Goal: Transaction & Acquisition: Purchase product/service

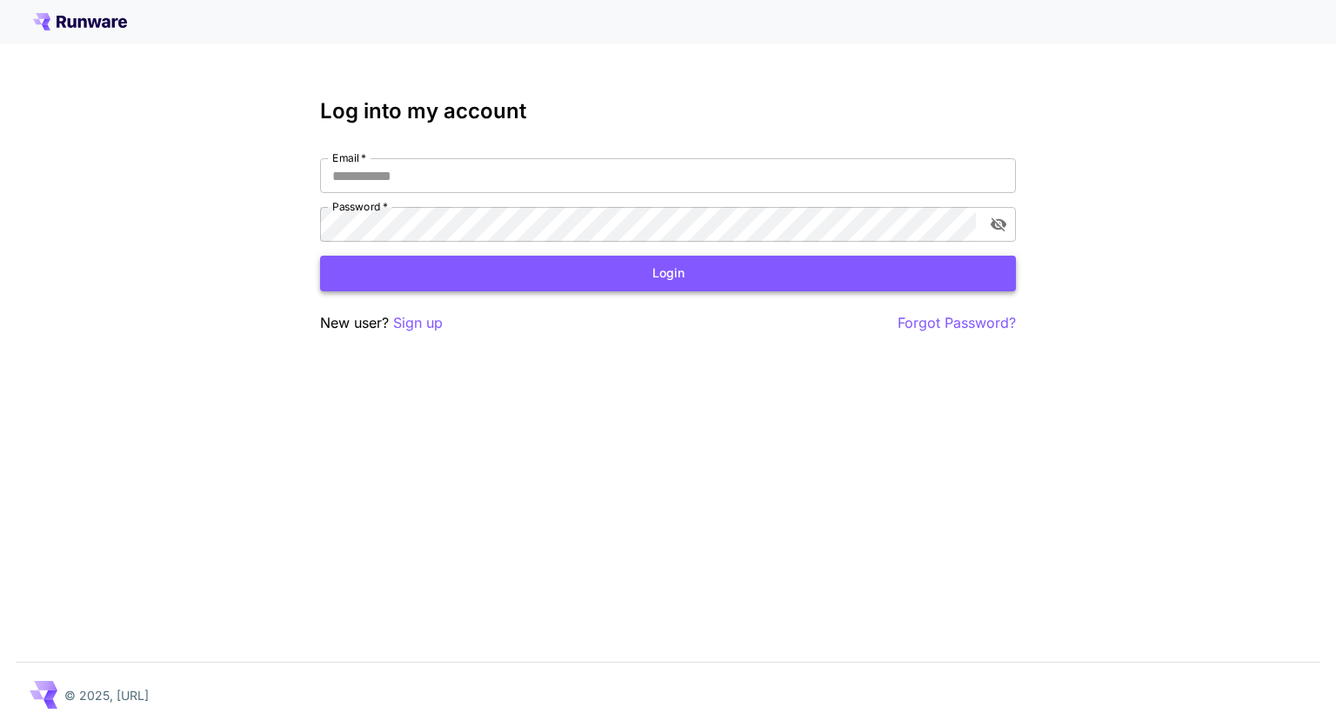
type input "**********"
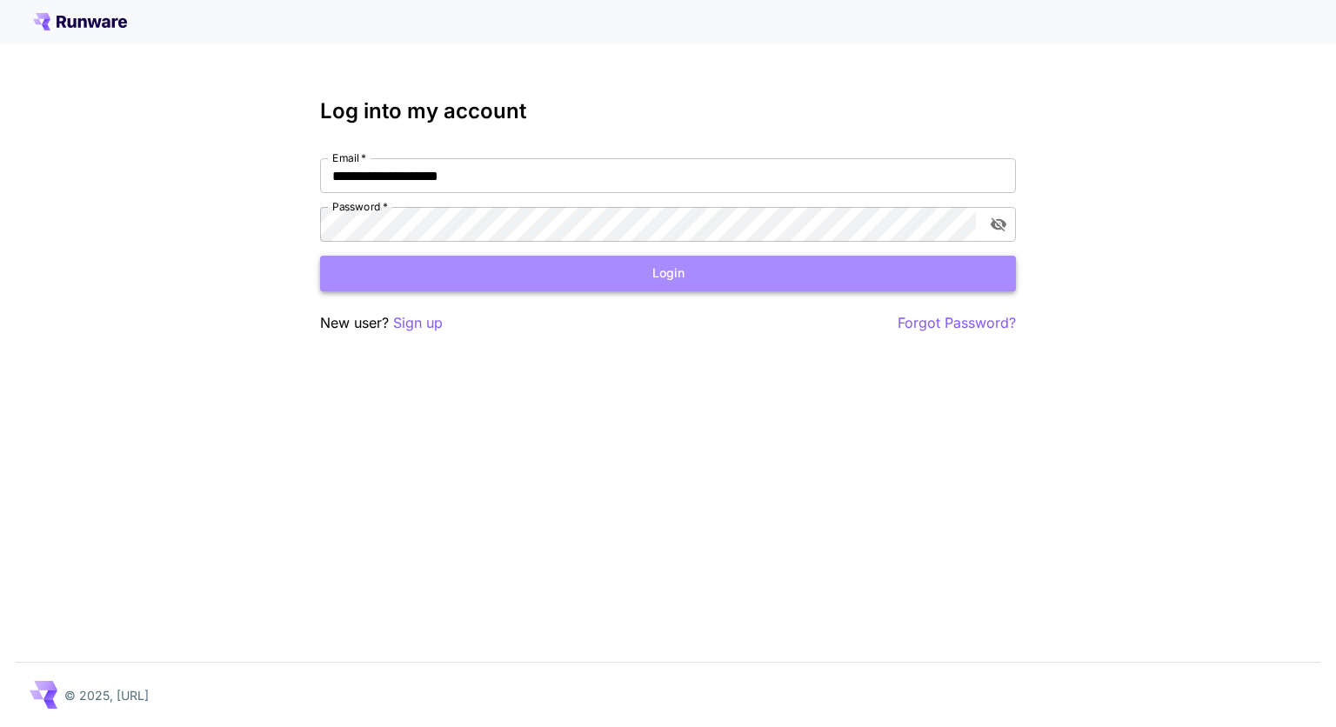
click at [762, 279] on button "Login" at bounding box center [668, 274] width 696 height 36
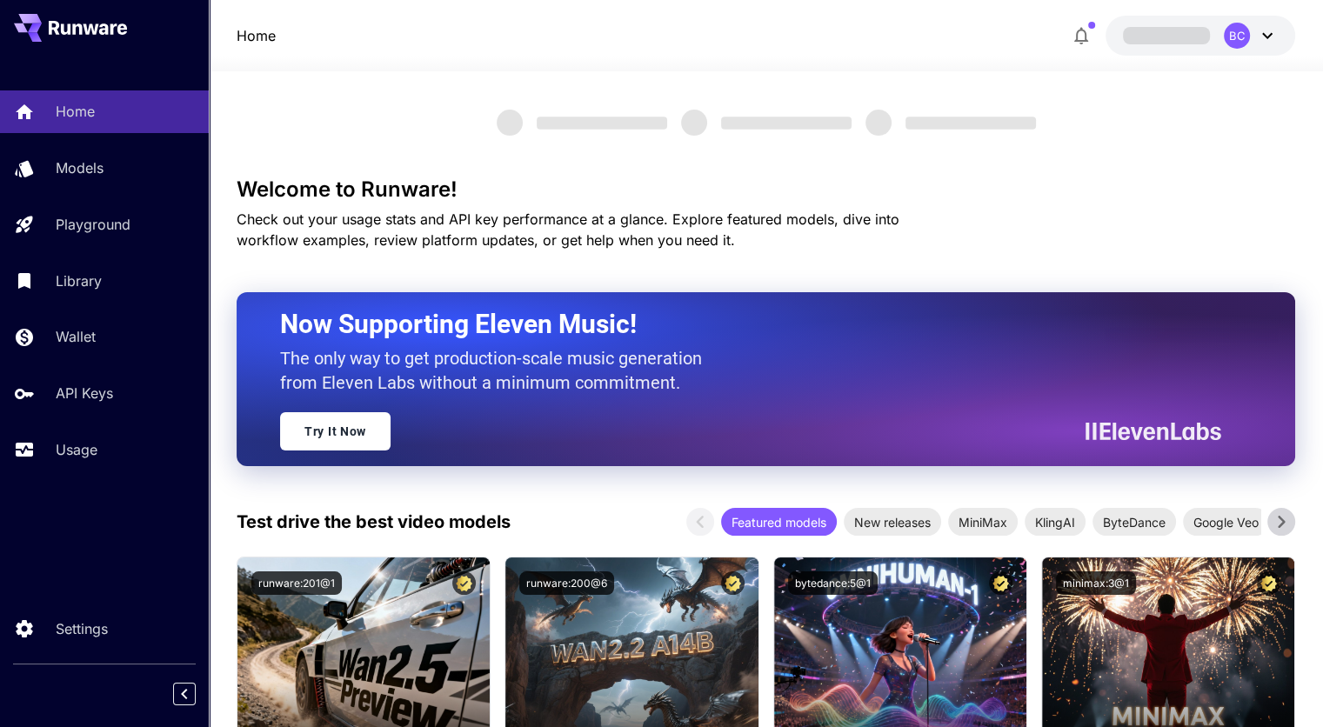
click at [1267, 34] on icon at bounding box center [1267, 35] width 21 height 21
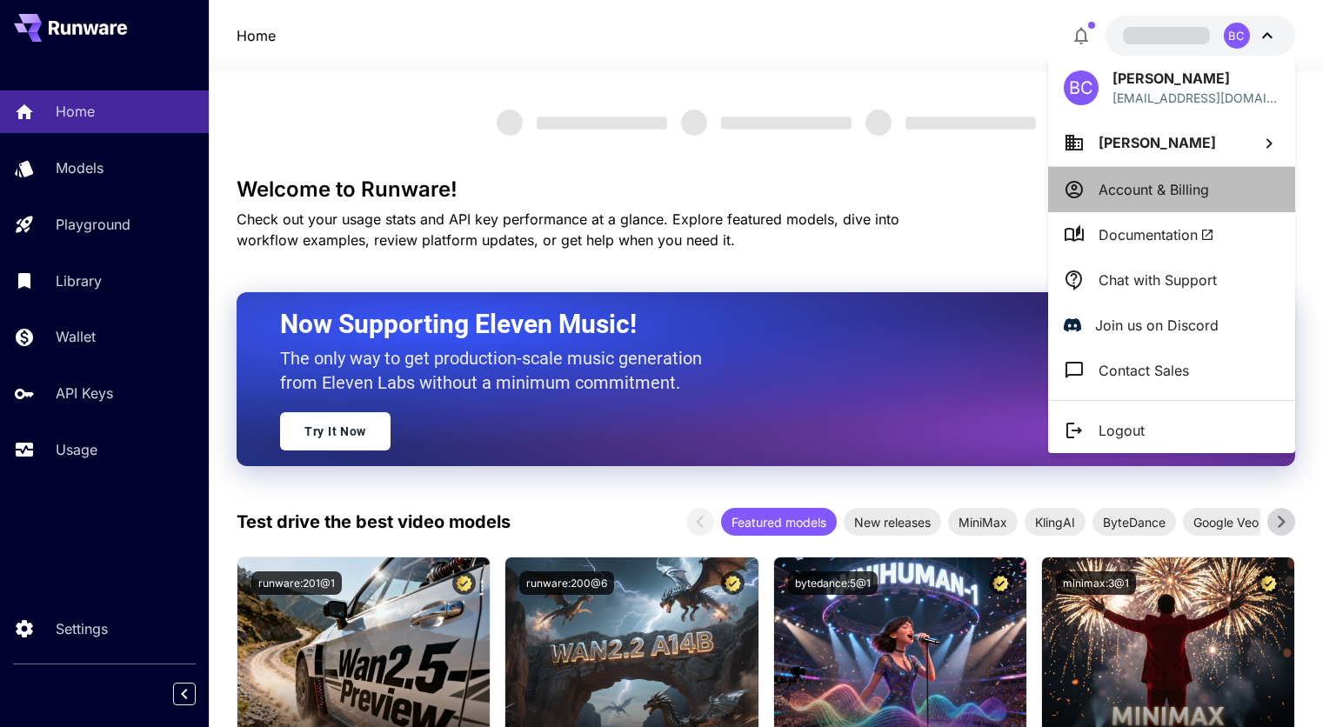
click at [1198, 203] on li "Account & Billing" at bounding box center [1171, 189] width 247 height 45
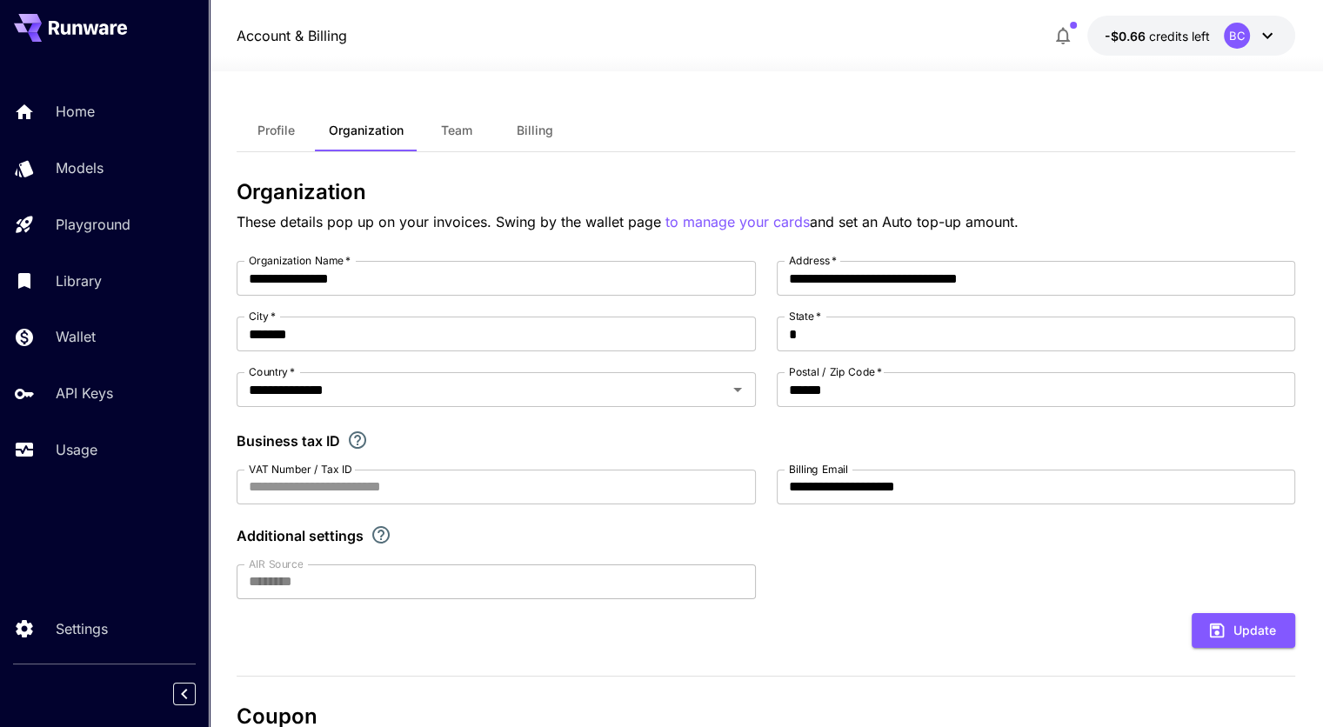
click at [518, 143] on button "Billing" at bounding box center [535, 131] width 78 height 42
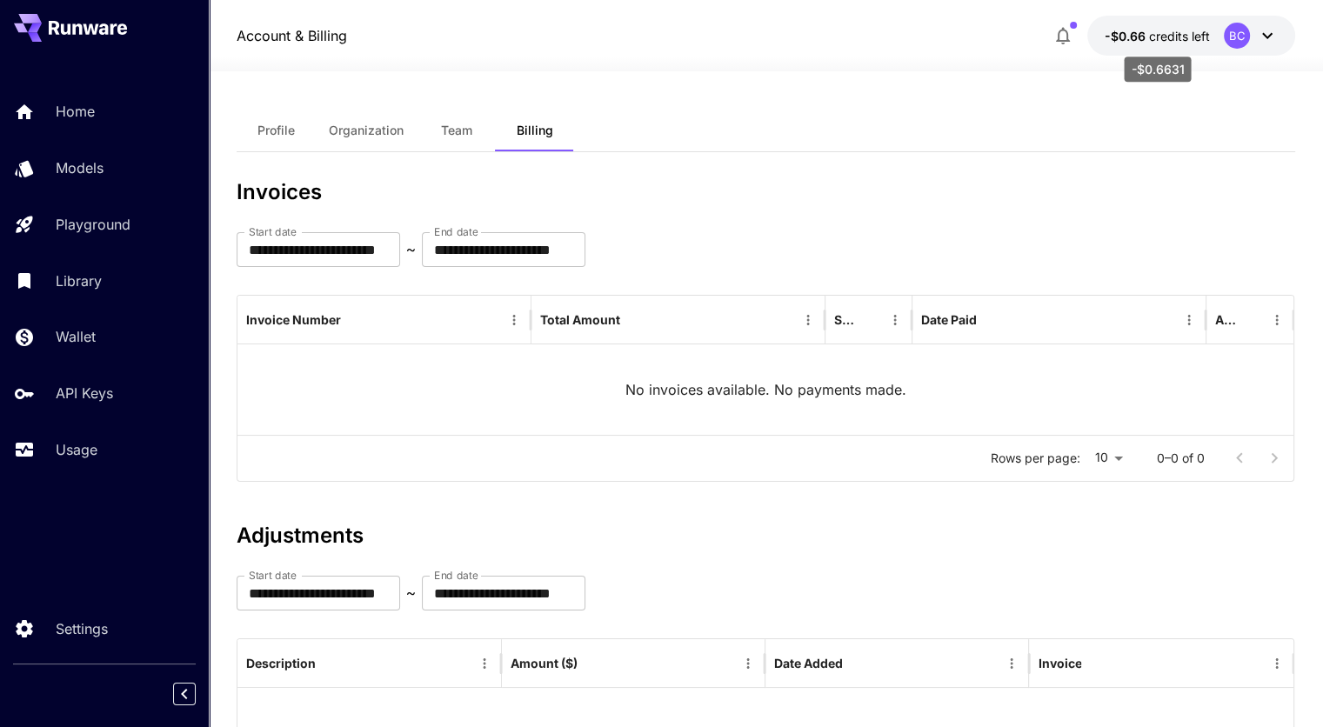
click at [1134, 35] on span "-$0.66" at bounding box center [1127, 36] width 44 height 15
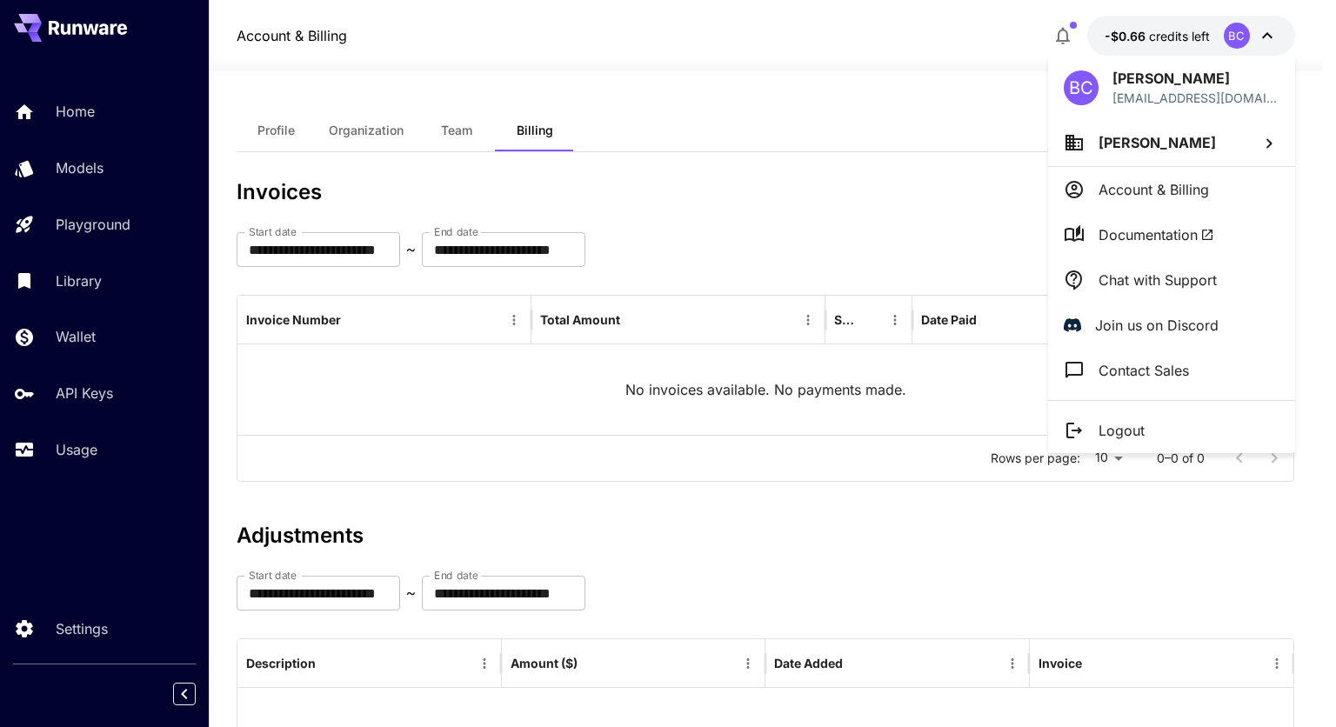
click at [1113, 29] on div at bounding box center [668, 363] width 1336 height 727
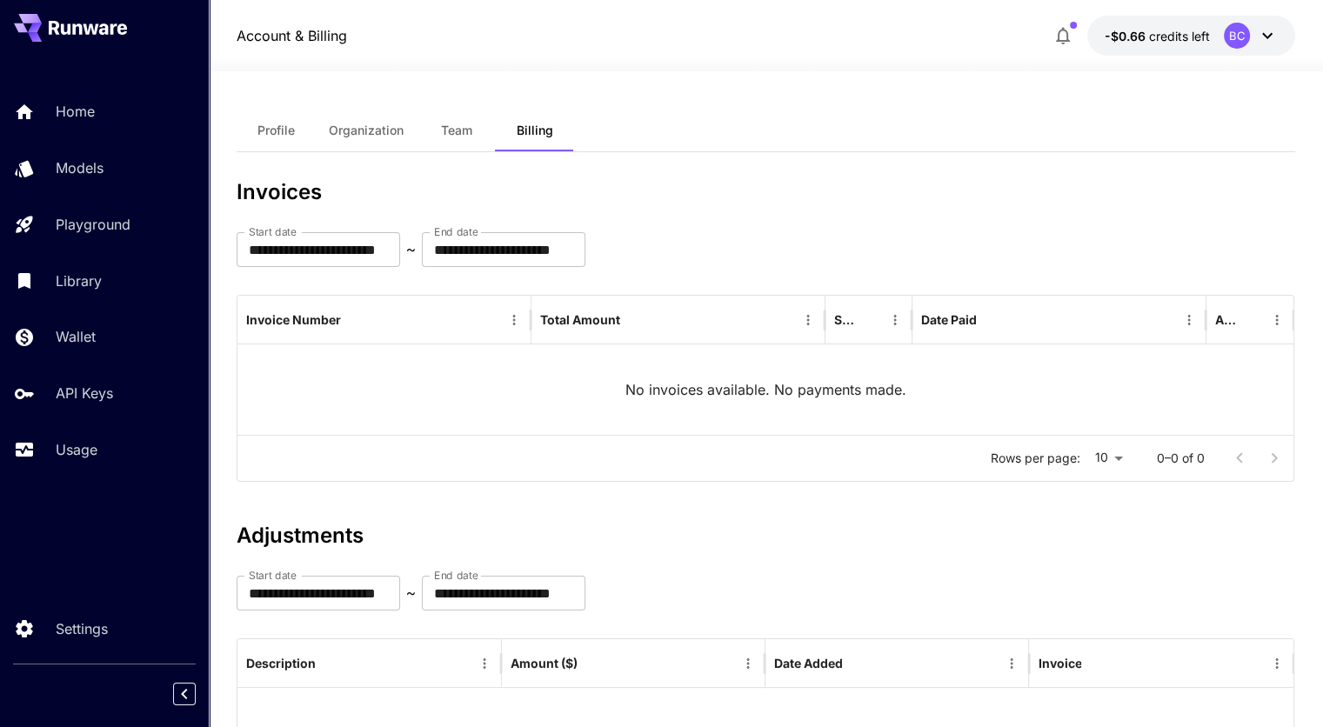
click at [1103, 29] on button "-$0.66 credits left ВС" at bounding box center [1191, 36] width 208 height 40
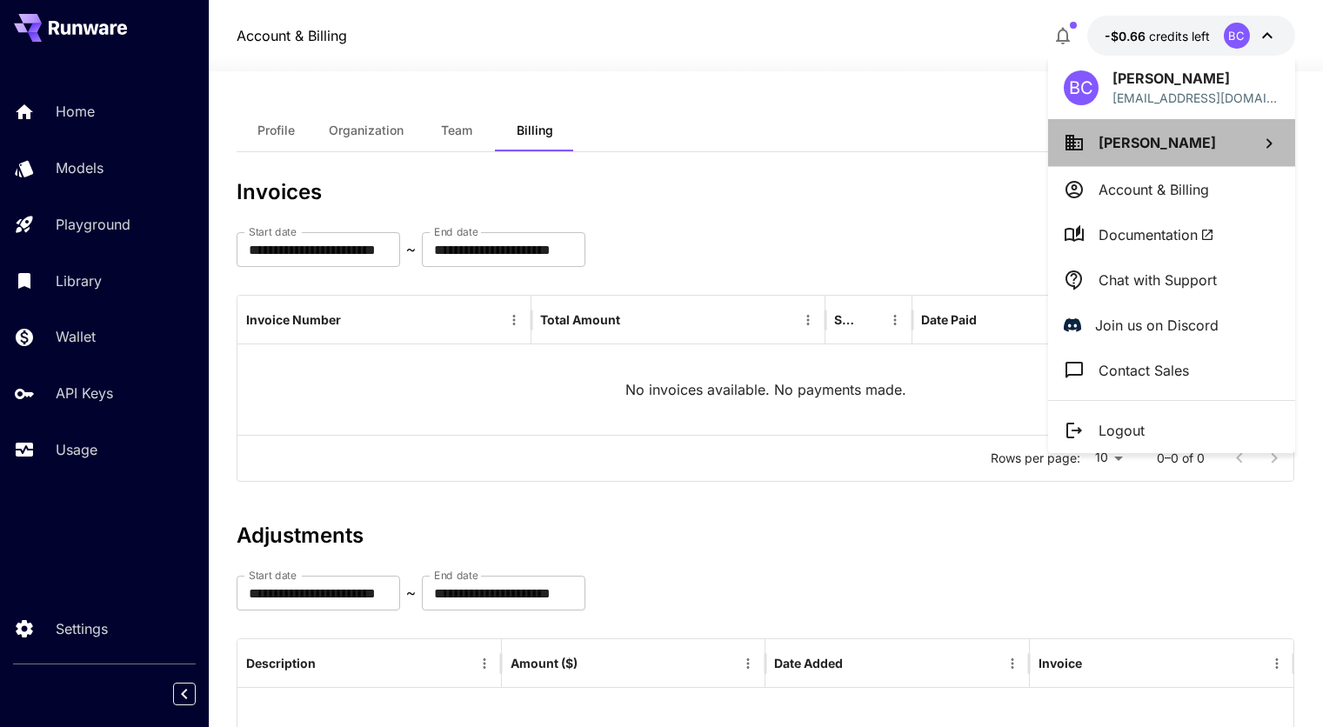
click at [1100, 119] on li "Владимир Сургай" at bounding box center [1171, 142] width 247 height 47
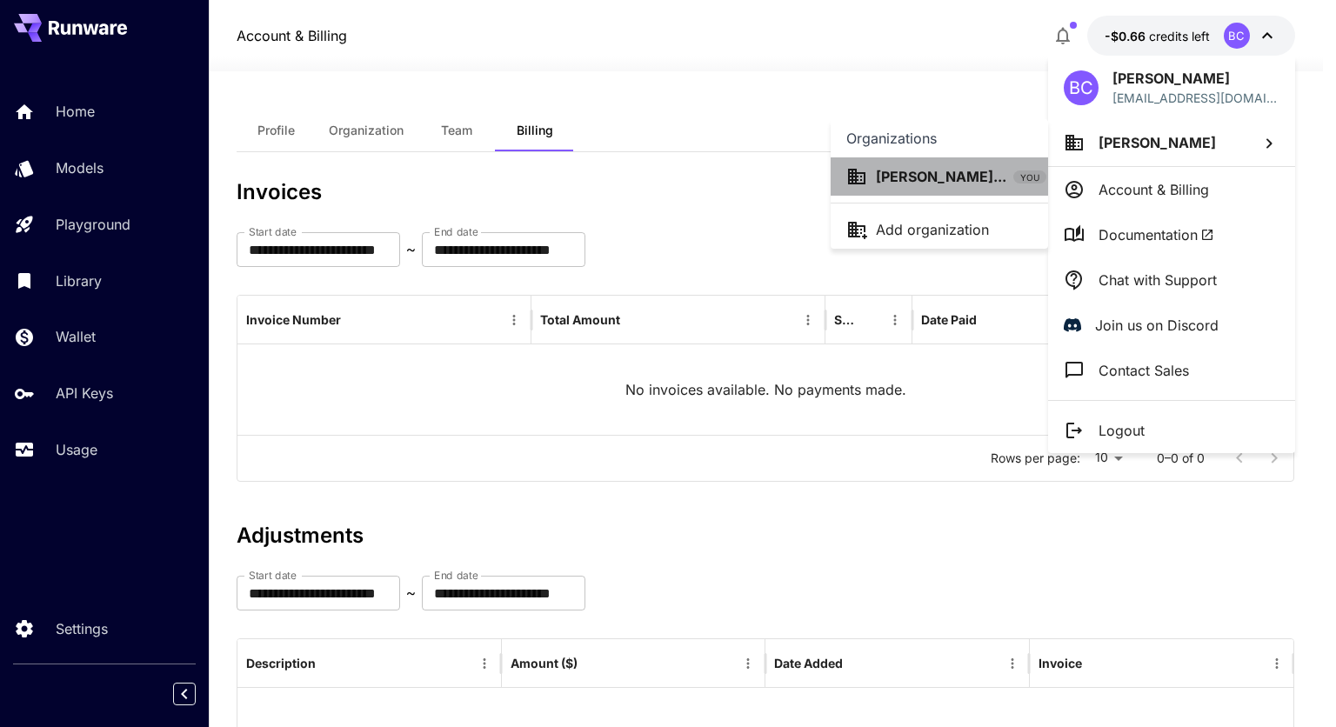
click at [932, 171] on p "Владимир Сурга..." at bounding box center [941, 176] width 130 height 21
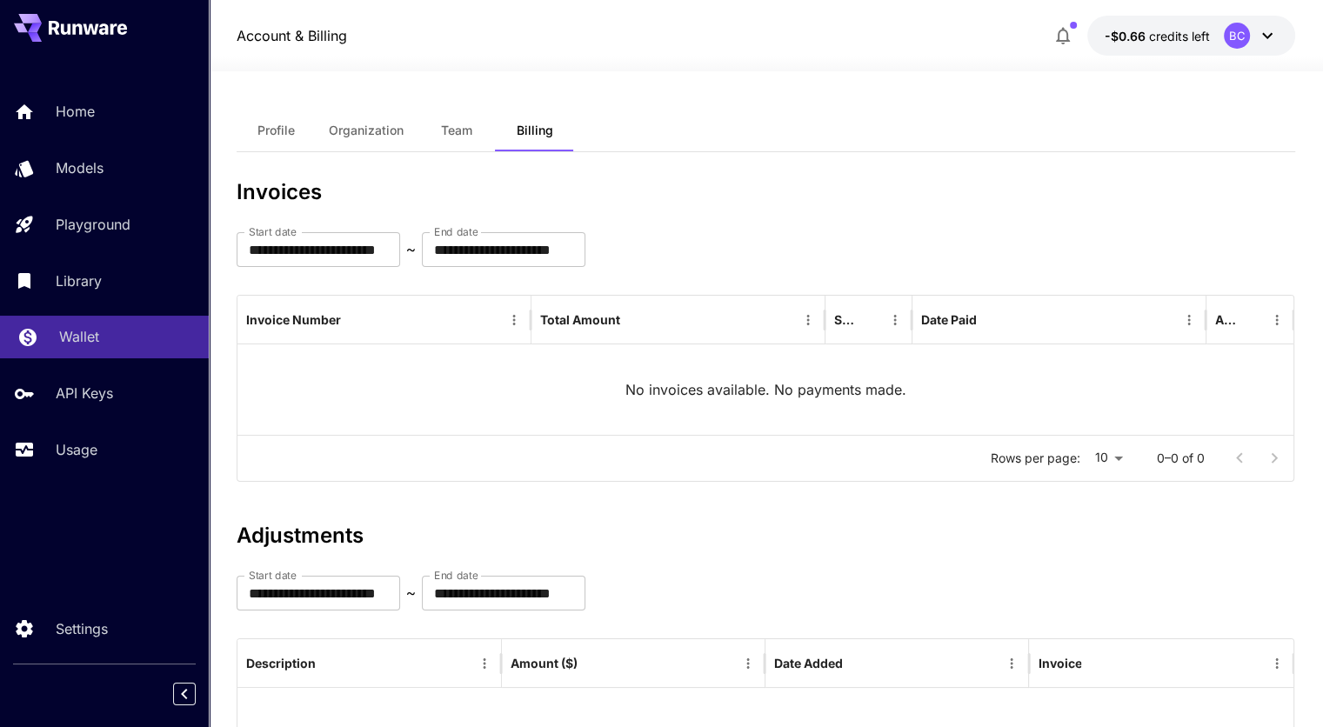
click at [62, 318] on link "Wallet" at bounding box center [104, 337] width 209 height 43
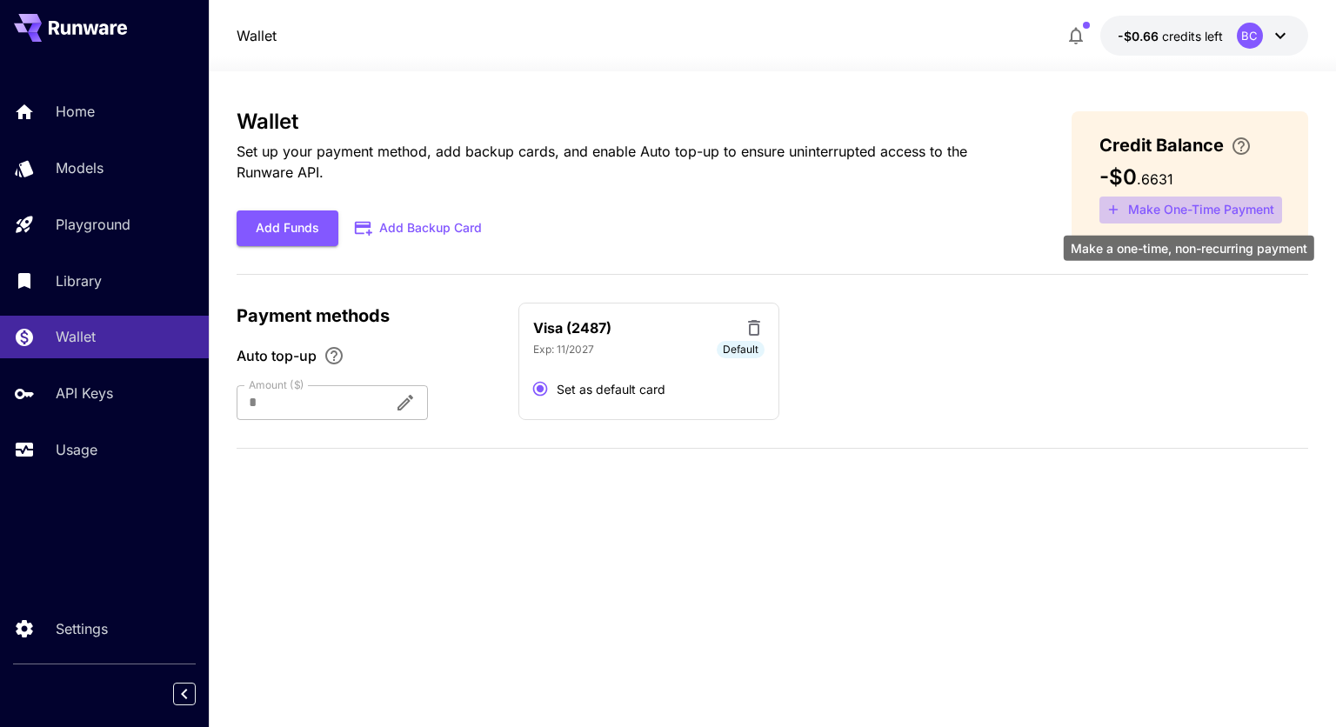
click at [1156, 208] on button "Make One-Time Payment" at bounding box center [1191, 210] width 183 height 27
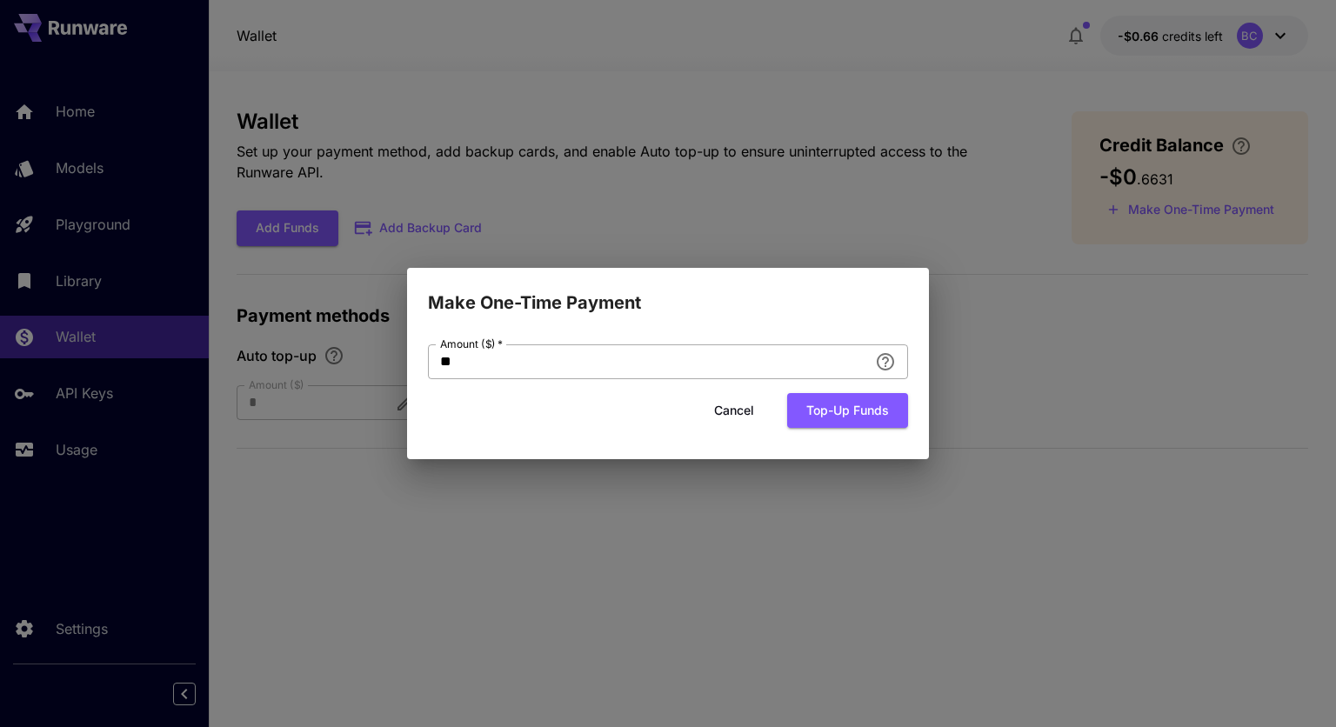
click at [698, 367] on input "**" at bounding box center [648, 361] width 440 height 35
type input "*"
type input "**"
click at [813, 422] on button "Top-up funds" at bounding box center [847, 411] width 121 height 36
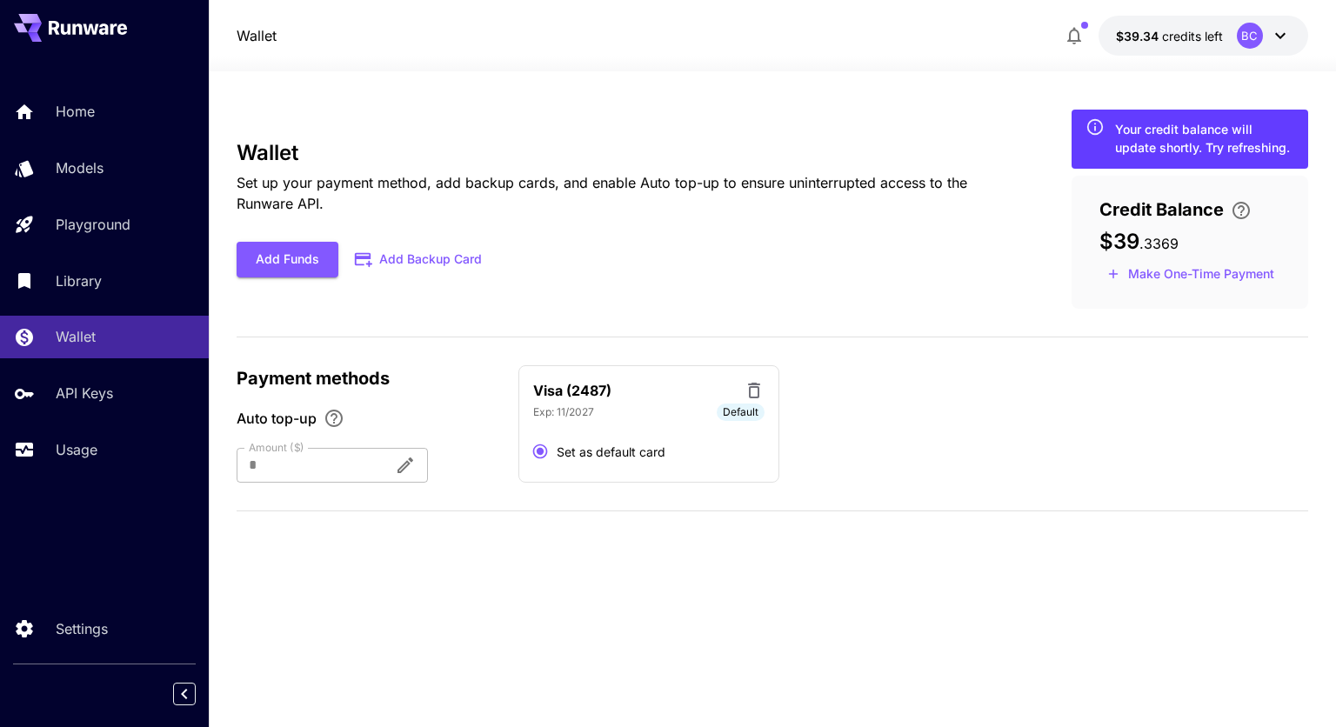
click at [912, 231] on div "Wallet Set up your payment method, add backup cards, and enable Auto top-up to …" at bounding box center [626, 209] width 779 height 137
